Goal: Task Accomplishment & Management: Use online tool/utility

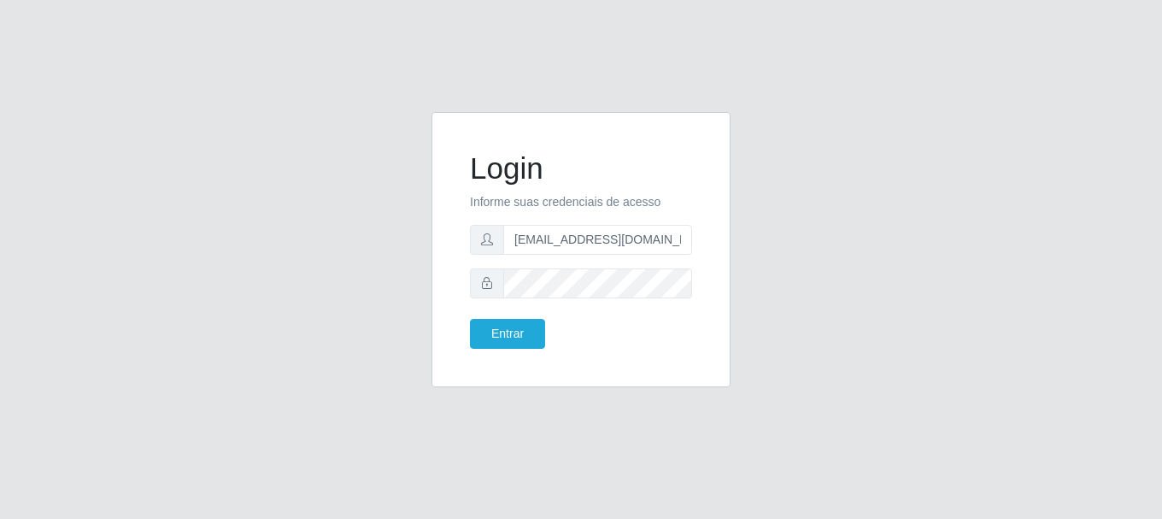
click at [470, 319] on button "Entrar" at bounding box center [507, 334] width 75 height 30
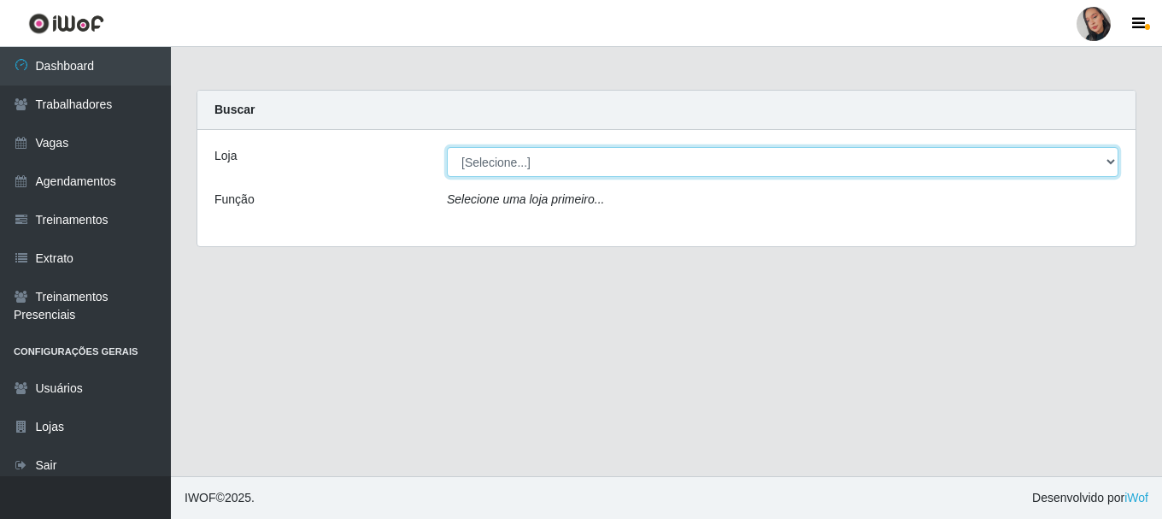
drag, startPoint x: 606, startPoint y: 160, endPoint x: 603, endPoint y: 172, distance: 12.2
click at [606, 160] on select "[Selecione...] Supermercado [GEOGRAPHIC_DATA]" at bounding box center [783, 162] width 672 height 30
select select "165"
click at [447, 147] on select "[Selecione...] Supermercado [GEOGRAPHIC_DATA]" at bounding box center [783, 162] width 672 height 30
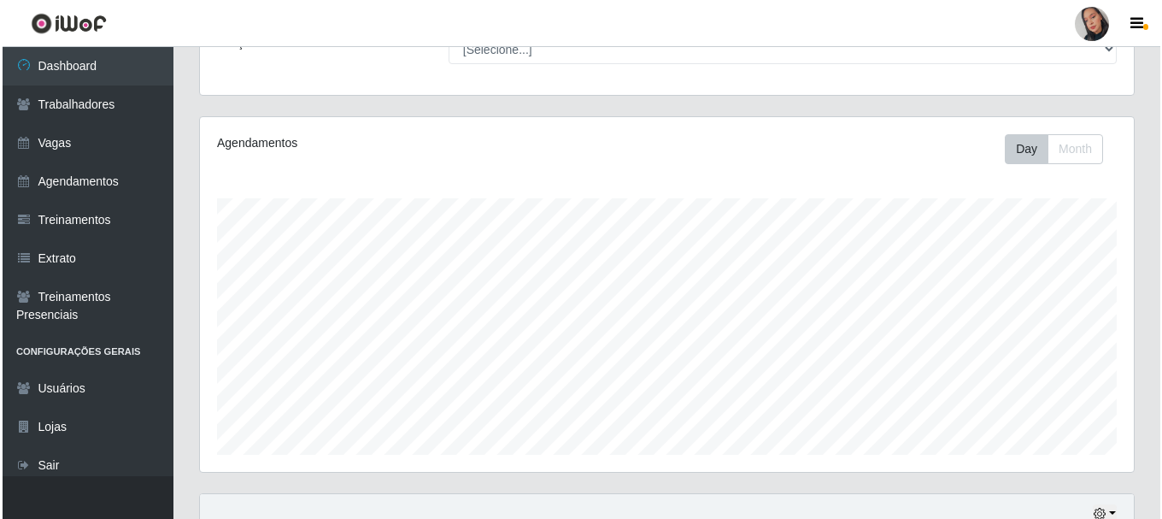
scroll to position [388, 0]
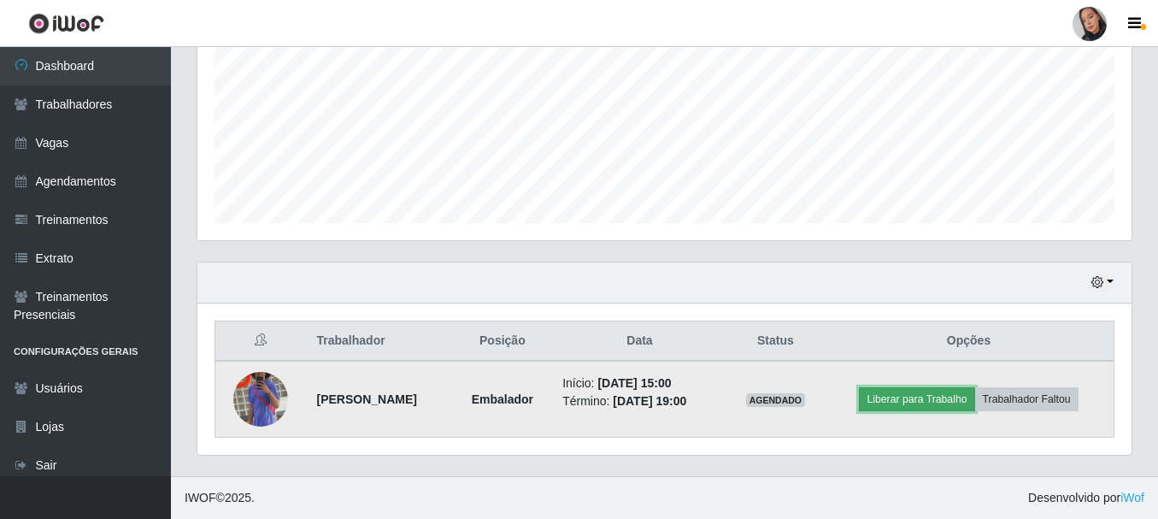
click at [915, 408] on button "Liberar para Trabalho" at bounding box center [916, 399] width 115 height 24
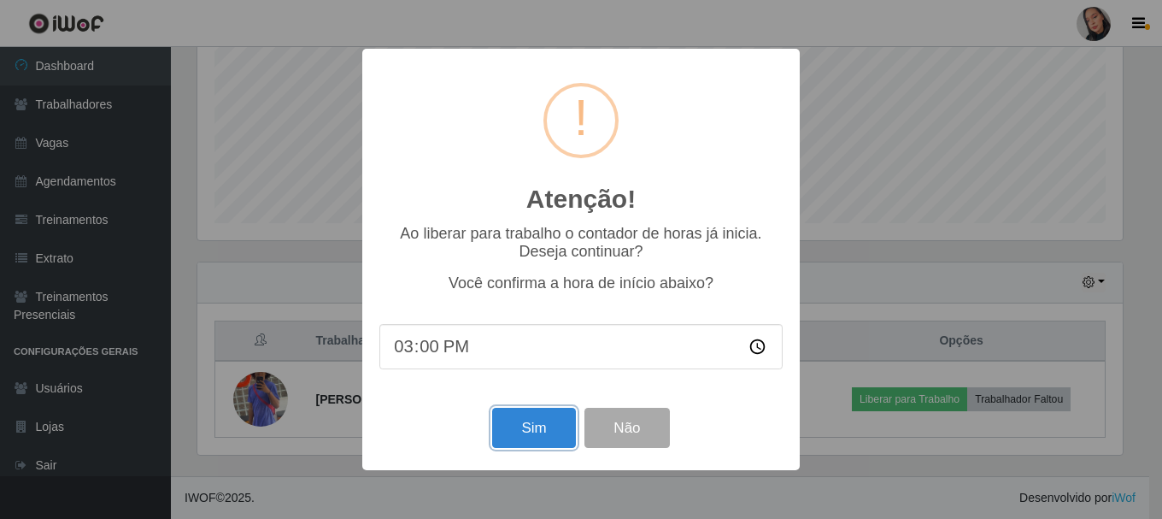
drag, startPoint x: 554, startPoint y: 445, endPoint x: 556, endPoint y: 423, distance: 22.4
click at [554, 445] on button "Sim" at bounding box center [533, 428] width 83 height 40
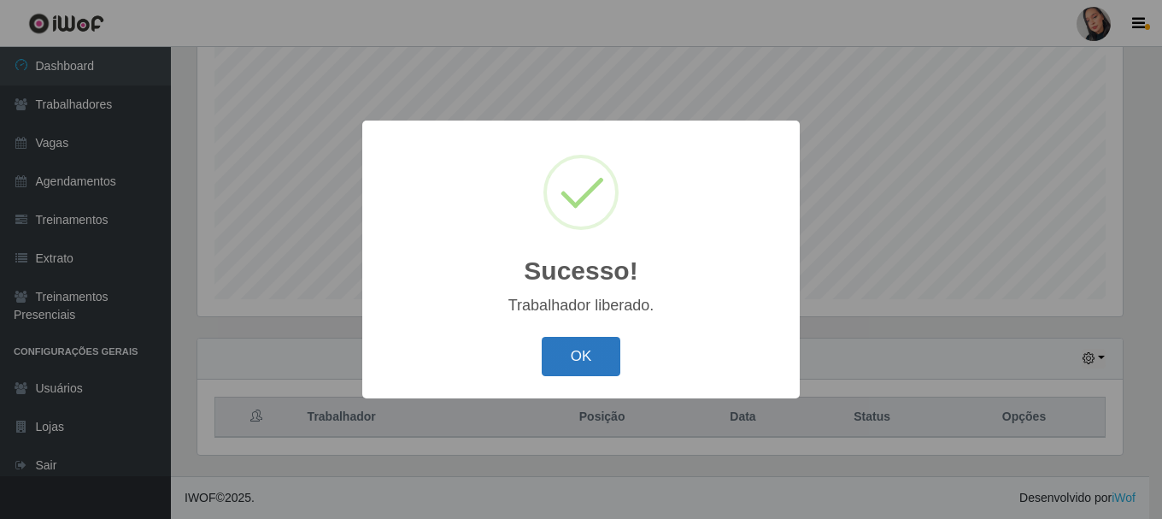
click at [602, 344] on button "OK" at bounding box center [581, 357] width 79 height 40
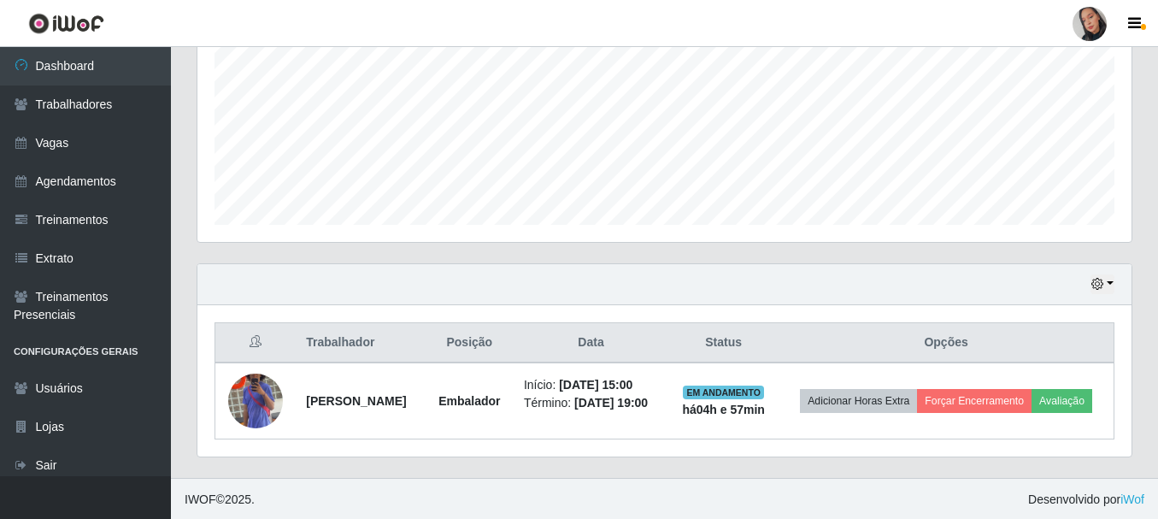
scroll to position [401, 0]
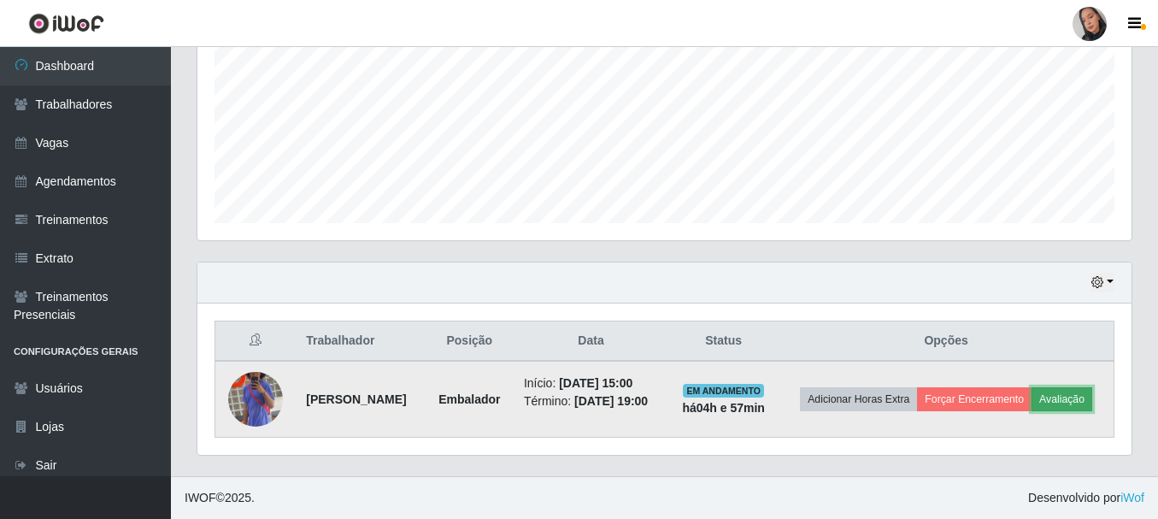
click at [1032, 401] on button "Avaliação" at bounding box center [1062, 399] width 61 height 24
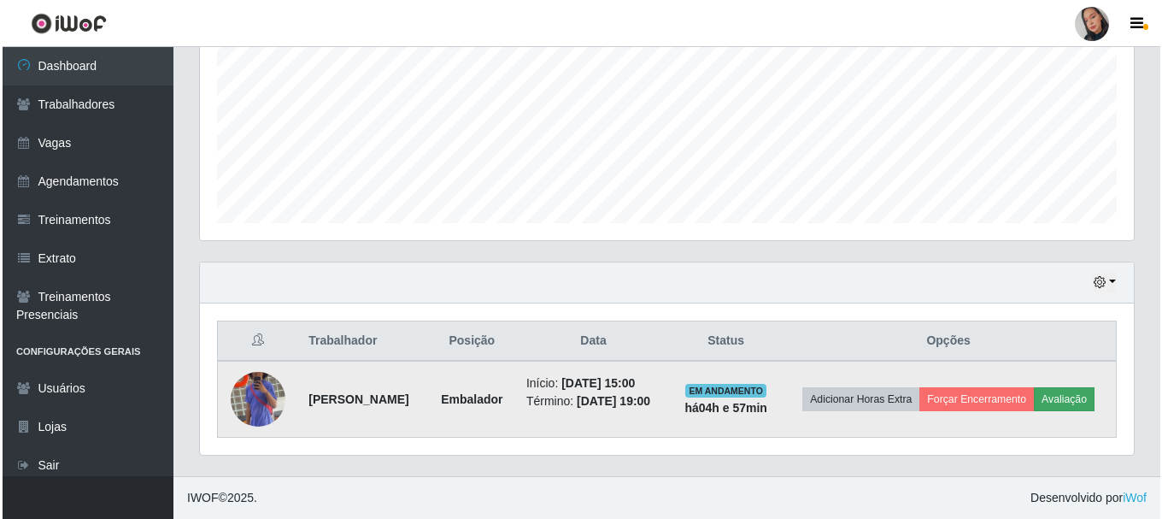
scroll to position [355, 926]
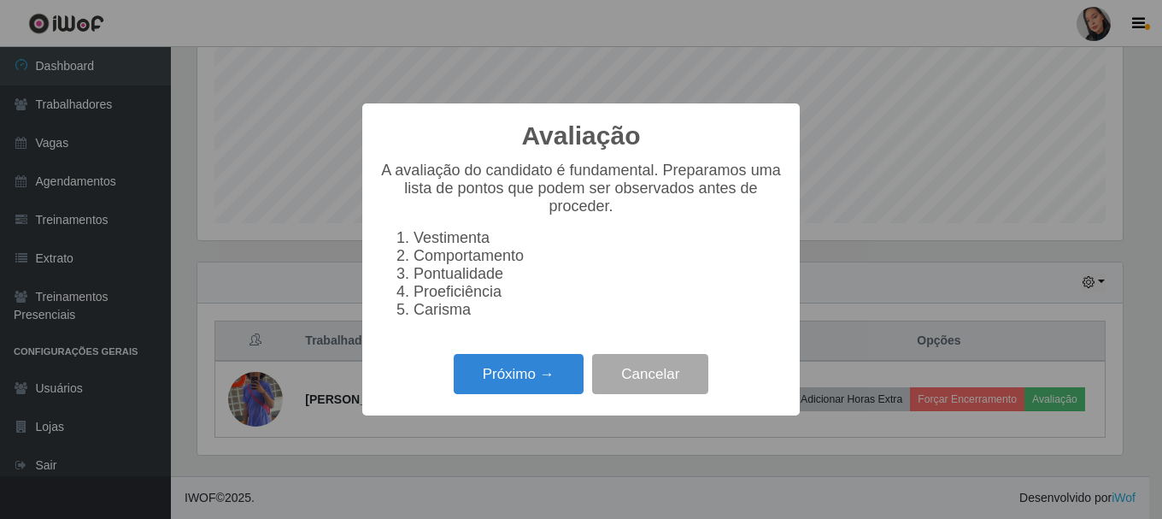
drag, startPoint x: 499, startPoint y: 363, endPoint x: 523, endPoint y: 348, distance: 28.5
click at [500, 363] on div "Próximo → Cancelar" at bounding box center [581, 374] width 403 height 49
drag, startPoint x: 527, startPoint y: 414, endPoint x: 553, endPoint y: 364, distance: 56.2
click at [527, 413] on div "Avaliação × A avaliação do candidato é fundamental. Preparamos uma lista de pon…" at bounding box center [581, 259] width 438 height 312
drag, startPoint x: 551, startPoint y: 366, endPoint x: 598, endPoint y: 327, distance: 61.3
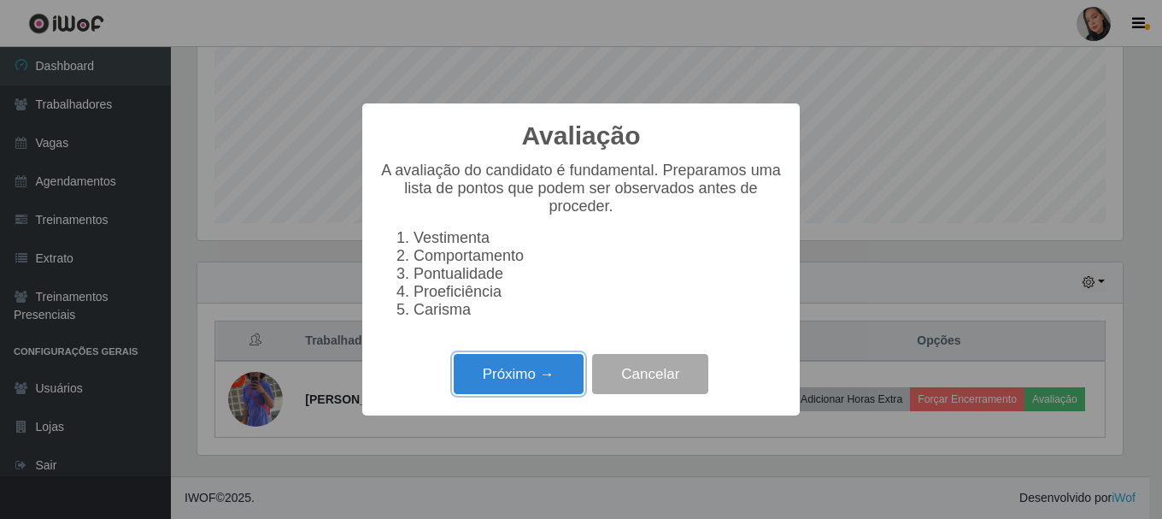
click at [555, 363] on div "Próximo → Cancelar" at bounding box center [581, 374] width 403 height 49
click at [574, 356] on div "Avaliação × A avaliação do candidato é fundamental. Preparamos uma lista de pon…" at bounding box center [581, 259] width 438 height 312
click at [571, 364] on button "Próximo →" at bounding box center [519, 374] width 130 height 40
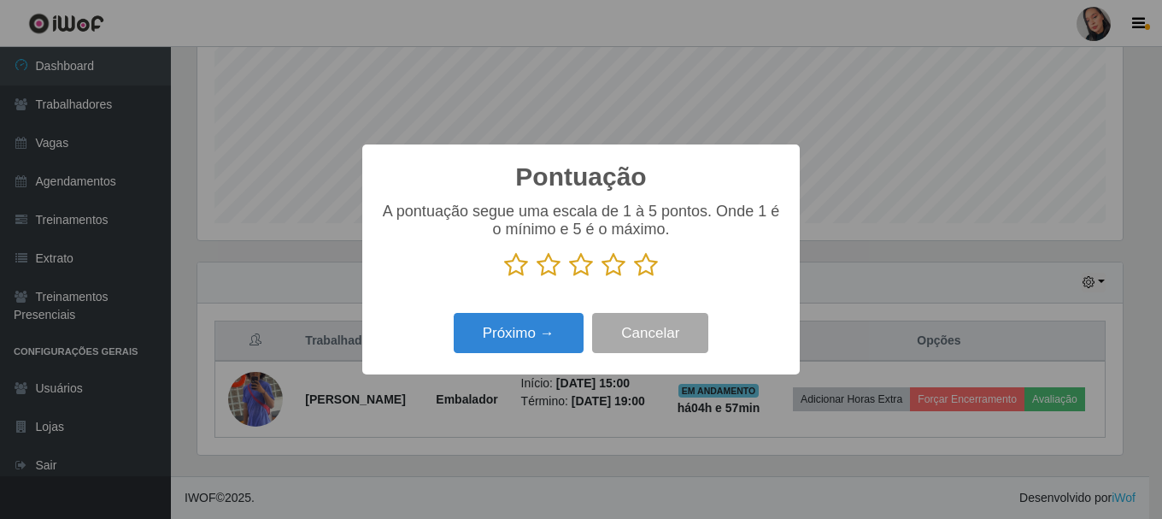
drag, startPoint x: 645, startPoint y: 270, endPoint x: 521, endPoint y: 381, distance: 167.1
click at [645, 271] on icon at bounding box center [646, 265] width 24 height 26
click at [634, 278] on input "radio" at bounding box center [634, 278] width 0 height 0
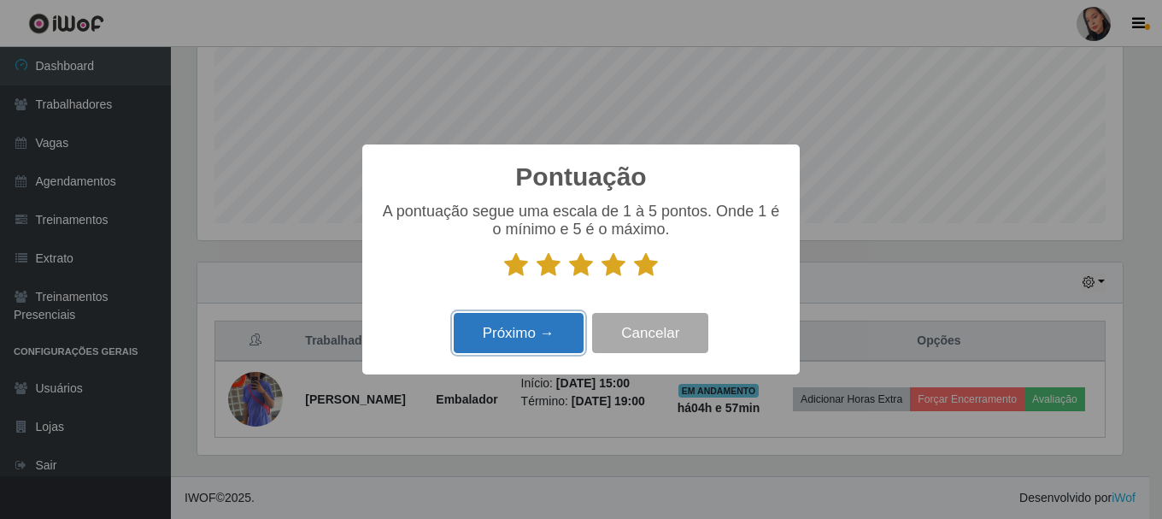
click at [514, 338] on button "Próximo →" at bounding box center [519, 333] width 130 height 40
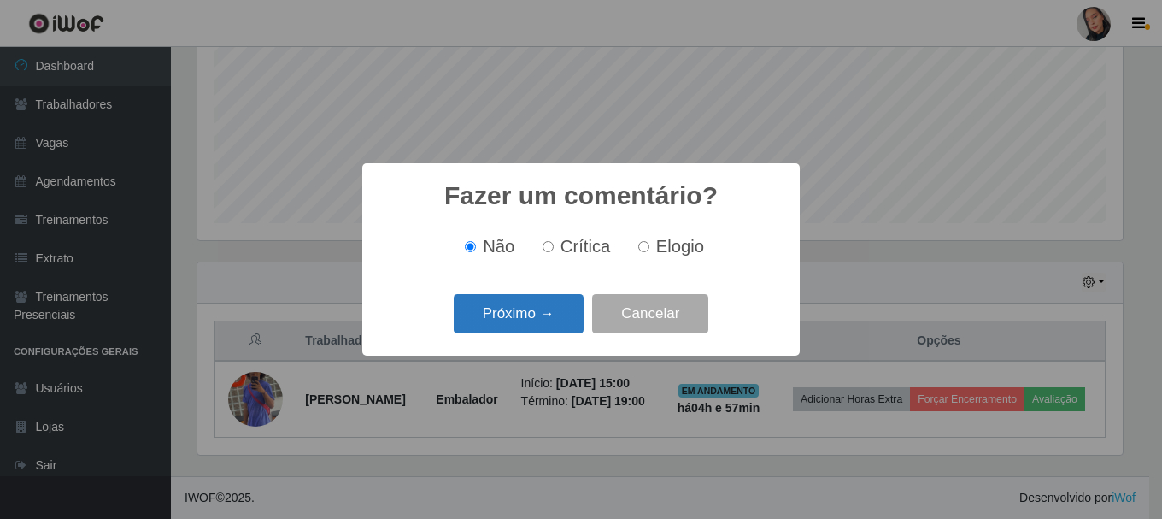
click at [507, 315] on button "Próximo →" at bounding box center [519, 314] width 130 height 40
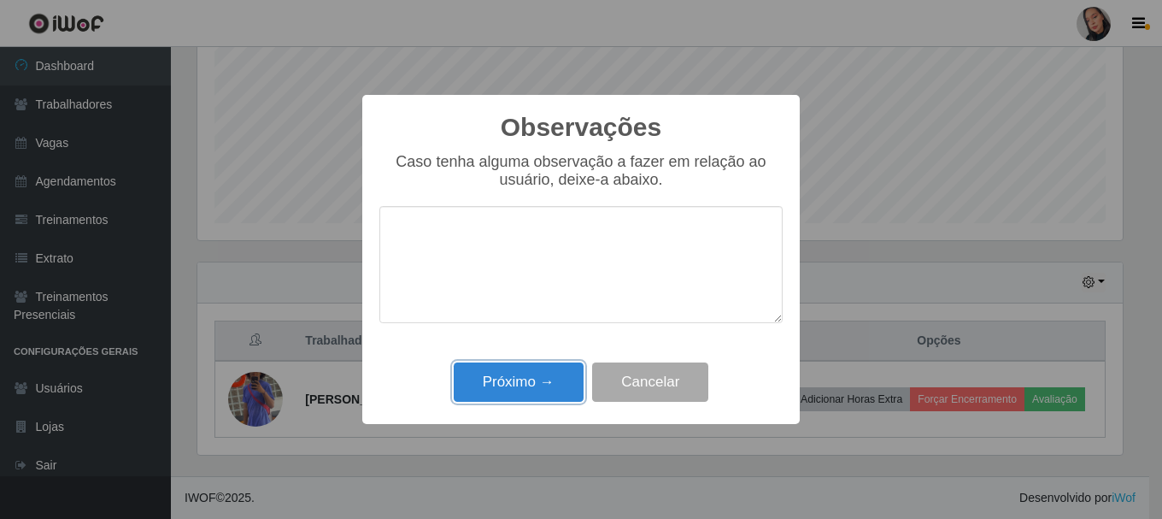
drag, startPoint x: 525, startPoint y: 387, endPoint x: 863, endPoint y: 385, distance: 338.5
click at [526, 386] on button "Próximo →" at bounding box center [519, 382] width 130 height 40
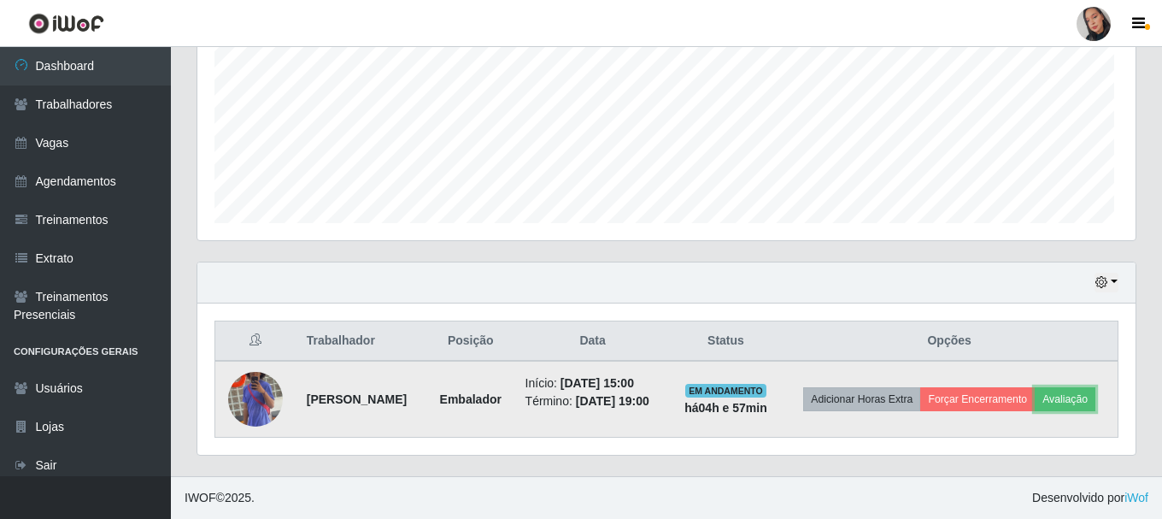
scroll to position [355, 934]
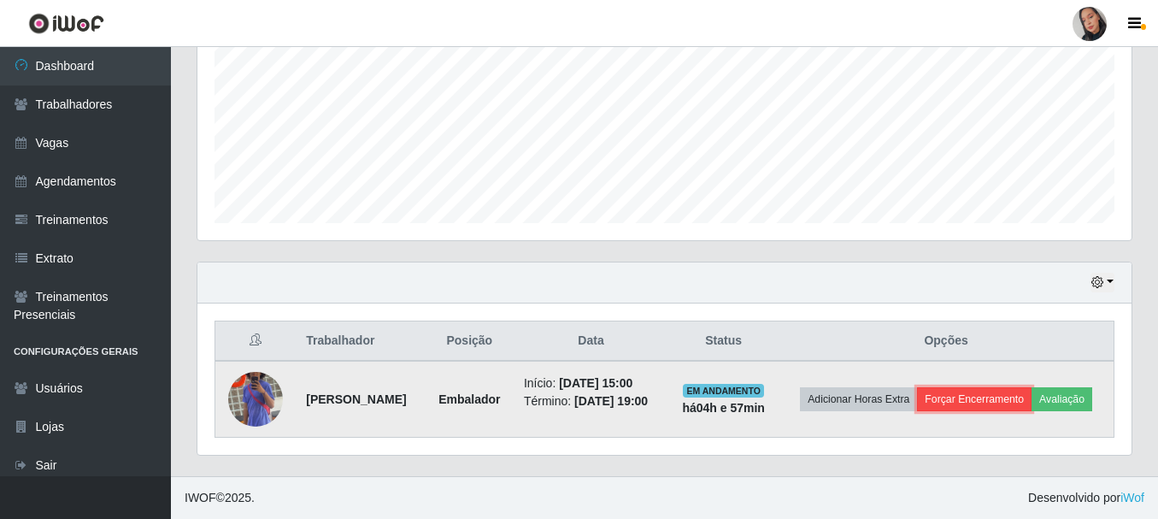
click at [1009, 387] on button "Forçar Encerramento" at bounding box center [974, 399] width 115 height 24
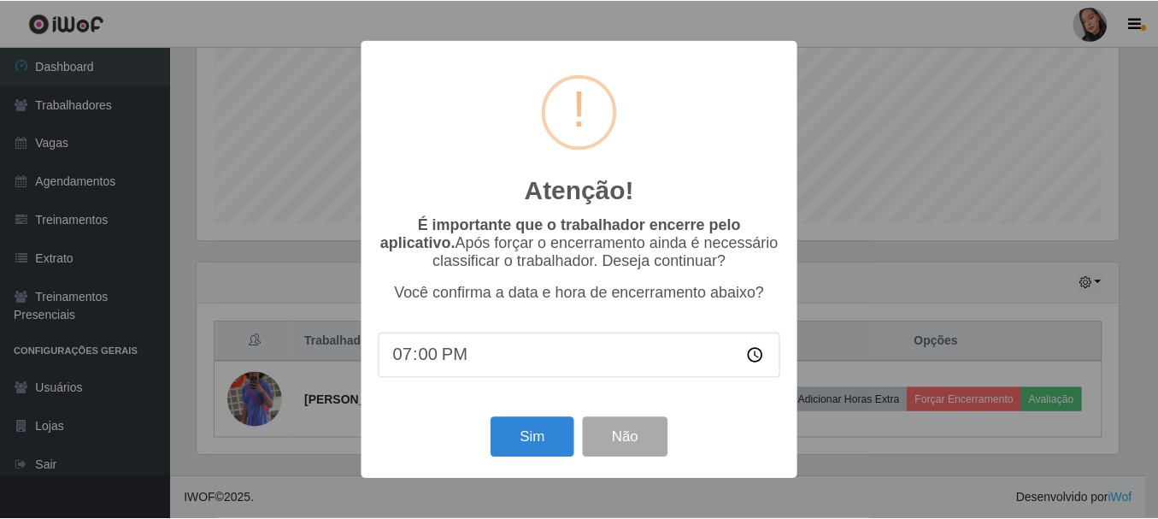
scroll to position [355, 926]
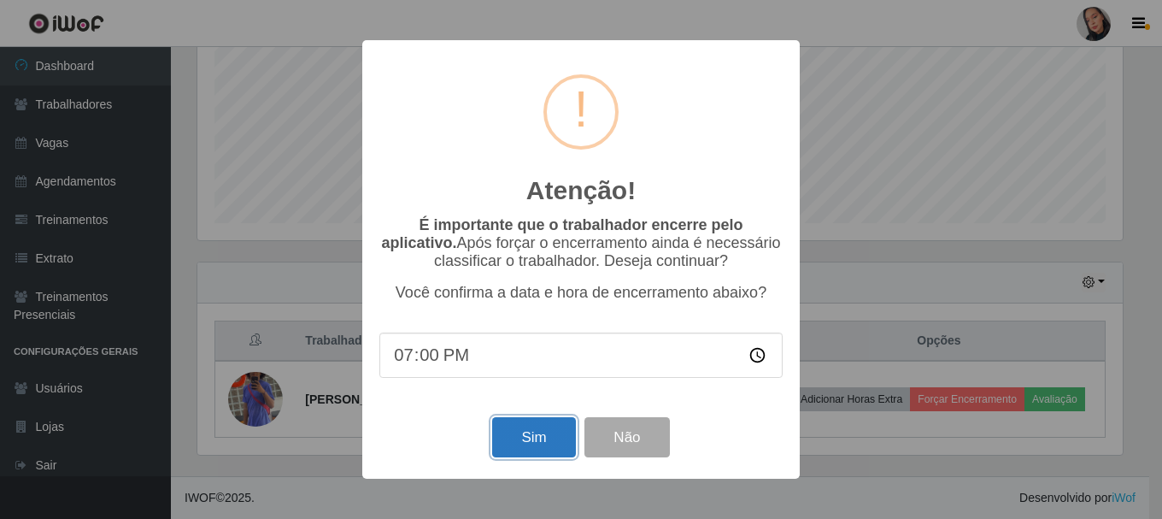
click at [530, 447] on button "Sim" at bounding box center [533, 437] width 83 height 40
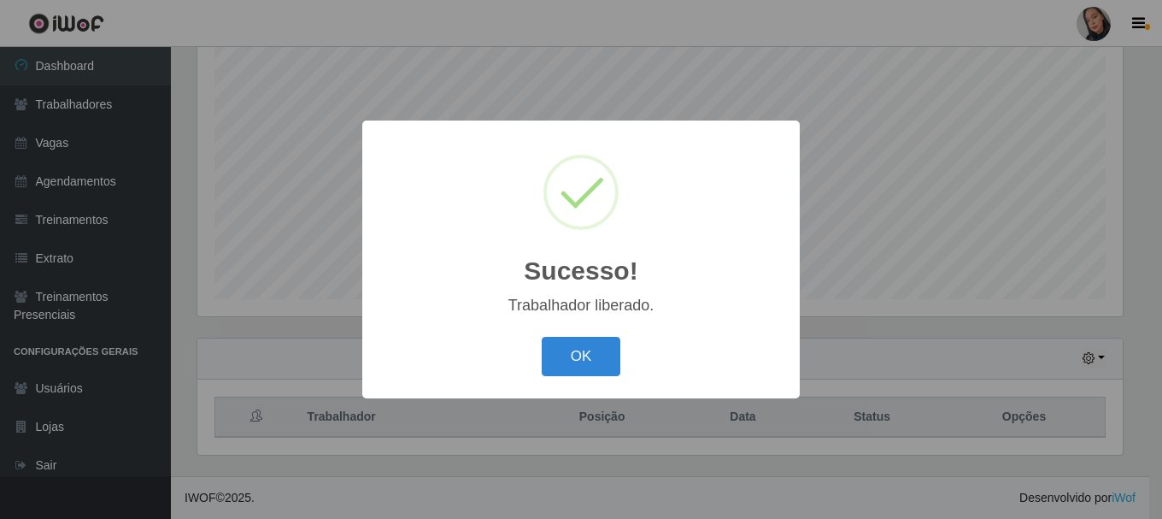
drag, startPoint x: 594, startPoint y: 364, endPoint x: 901, endPoint y: 161, distance: 368.2
click at [609, 359] on button "OK" at bounding box center [581, 357] width 79 height 40
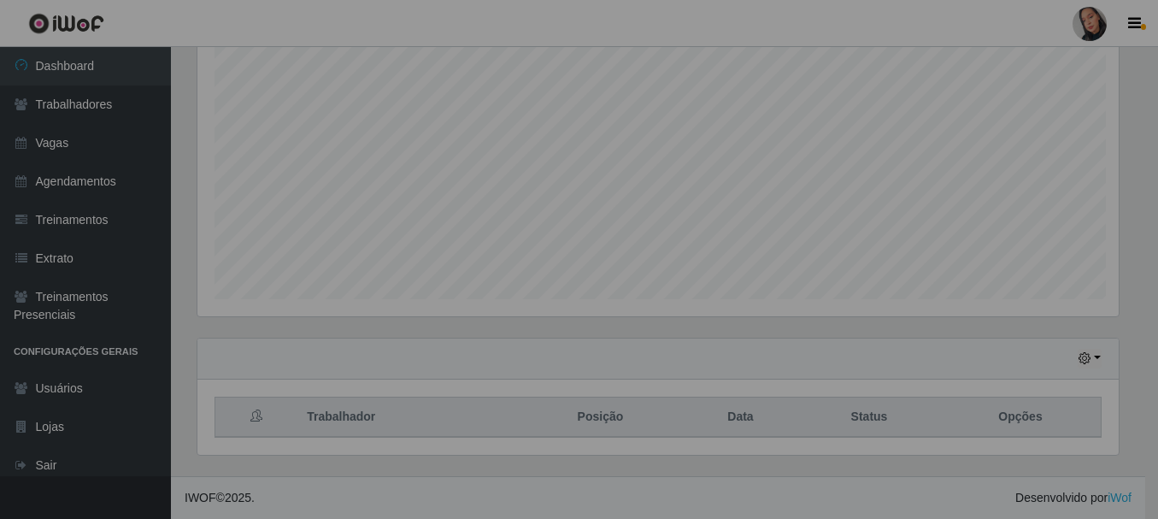
scroll to position [355, 934]
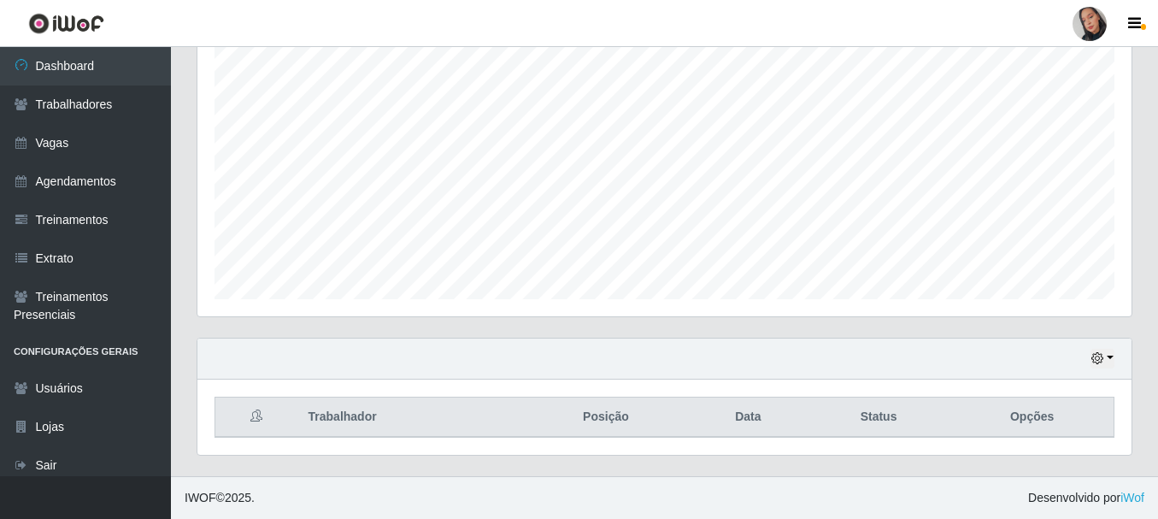
click at [1112, 26] on link at bounding box center [1089, 24] width 51 height 34
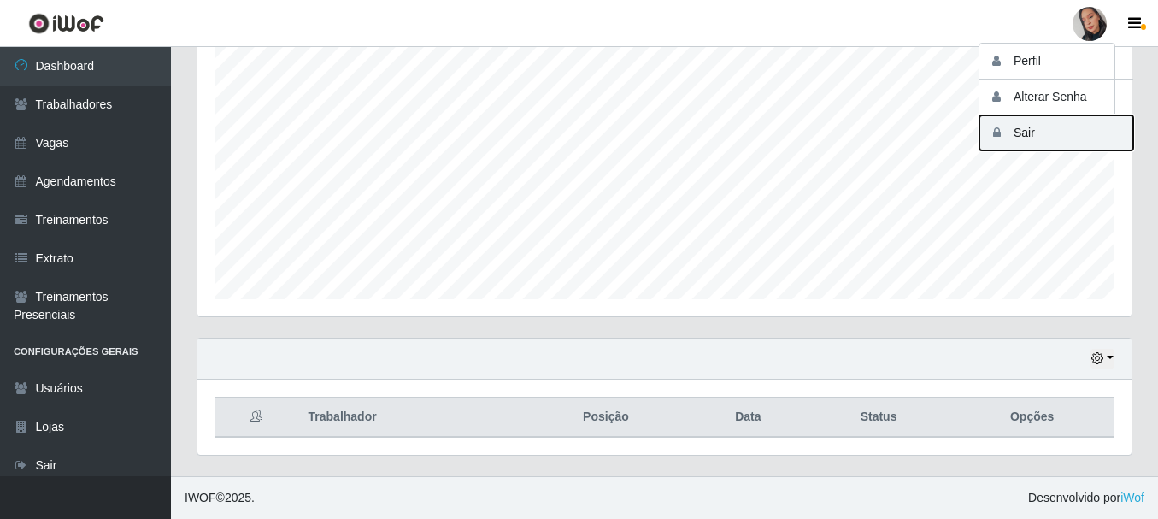
click at [1062, 132] on button "Sair" at bounding box center [1057, 132] width 154 height 35
